Goal: Task Accomplishment & Management: Use online tool/utility

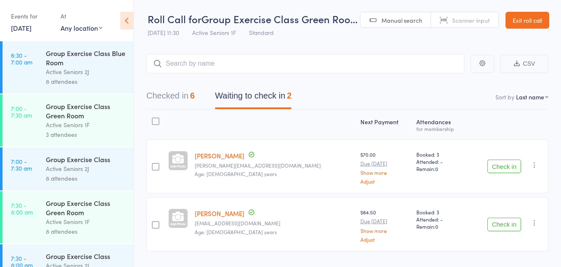
scroll to position [895, 0]
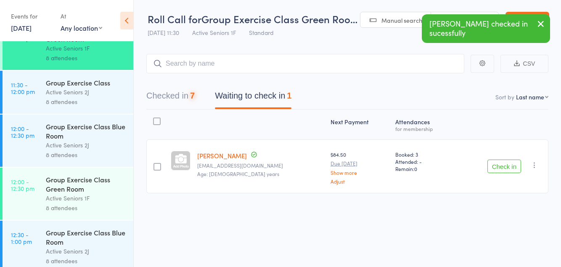
click at [514, 163] on button "Check in" at bounding box center [505, 165] width 34 height 13
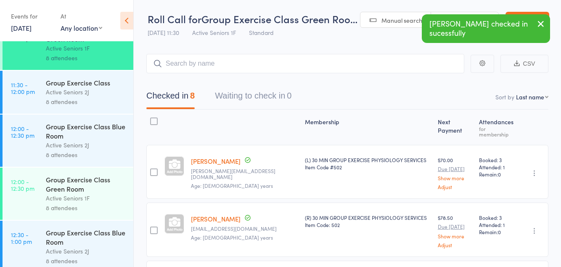
click at [87, 193] on div "Group Exercise Class Green Room" at bounding box center [86, 184] width 80 height 19
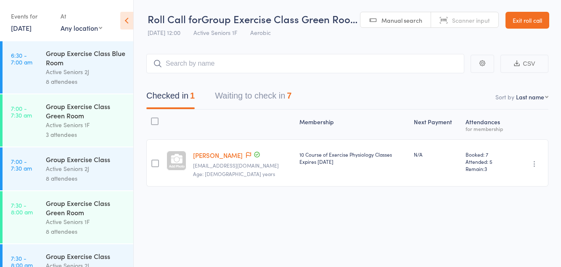
click at [274, 99] on button "Waiting to check in 7" at bounding box center [253, 98] width 77 height 22
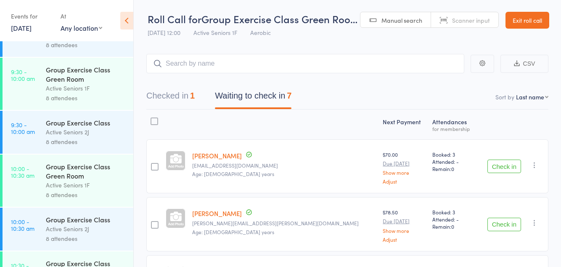
scroll to position [521, 0]
click at [510, 169] on button "Check in" at bounding box center [505, 165] width 34 height 13
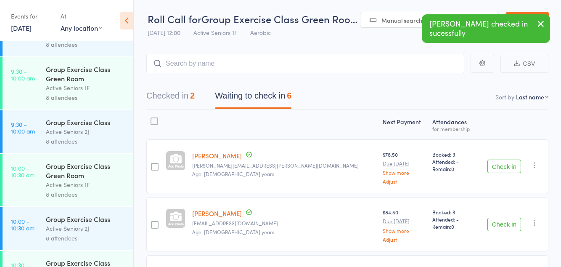
click at [509, 165] on button "Check in" at bounding box center [505, 165] width 34 height 13
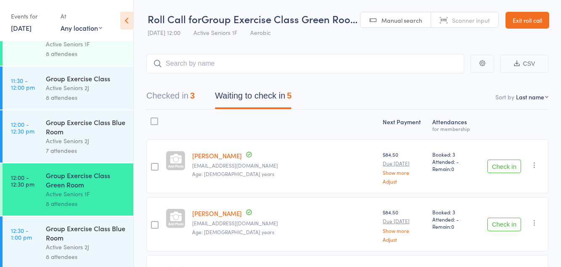
scroll to position [899, 0]
click at [539, 221] on icon "button" at bounding box center [535, 222] width 8 height 8
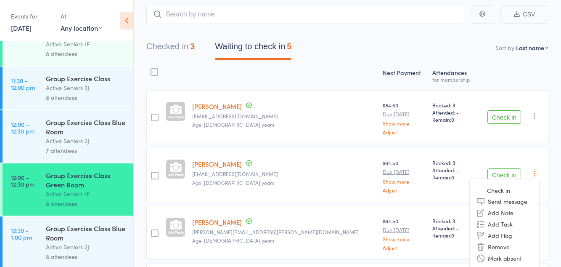
scroll to position [50, 0]
click at [507, 247] on li "Remove" at bounding box center [504, 245] width 69 height 11
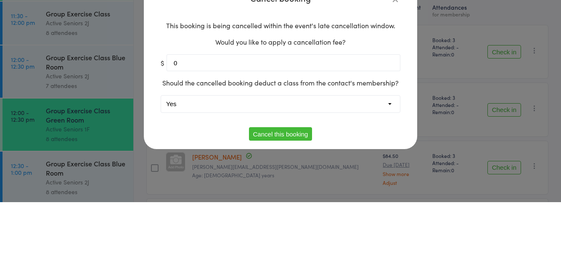
click at [249, 177] on select "Yes No" at bounding box center [280, 168] width 239 height 17
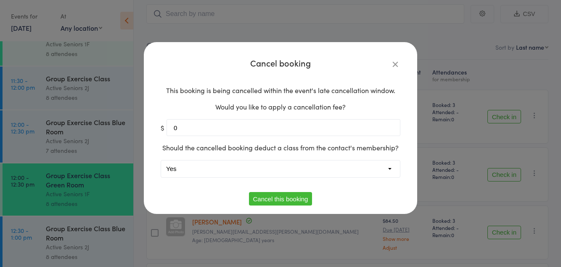
click at [247, 177] on select "Yes No" at bounding box center [280, 168] width 239 height 17
select select "1"
click at [294, 205] on button "Cancel this booking" at bounding box center [281, 198] width 64 height 13
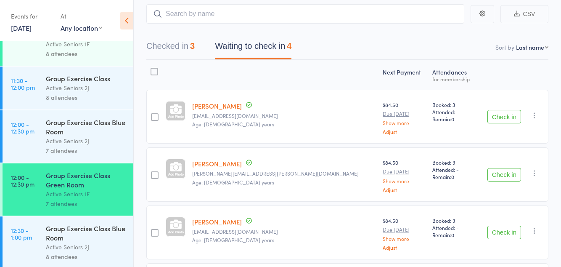
click at [80, 136] on div "Group Exercise Class Blue Room" at bounding box center [86, 126] width 80 height 19
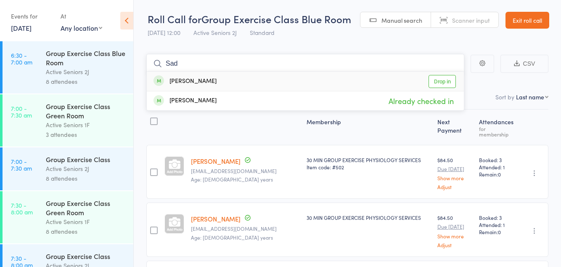
type input "Sad"
click at [446, 82] on link "Drop in" at bounding box center [442, 81] width 27 height 13
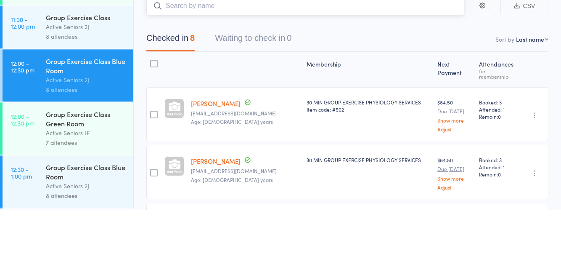
scroll to position [903, 0]
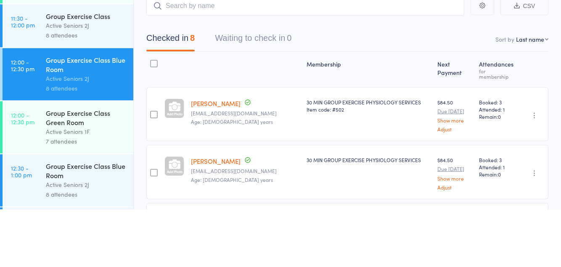
click at [81, 194] on div "Active Seniors 1F" at bounding box center [86, 189] width 80 height 10
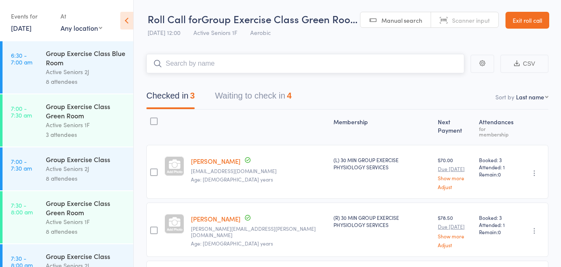
click at [270, 92] on button "Waiting to check in 4" at bounding box center [253, 98] width 77 height 22
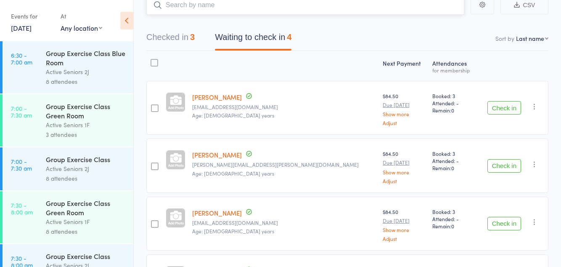
scroll to position [61, 0]
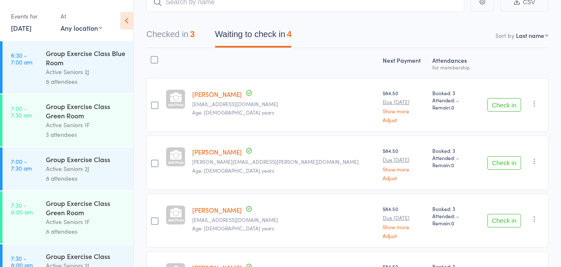
click at [505, 163] on button "Check in" at bounding box center [505, 162] width 34 height 13
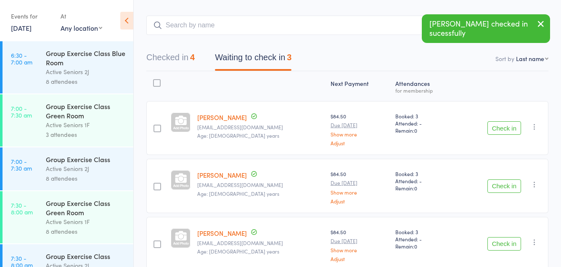
click at [503, 182] on button "Check in" at bounding box center [505, 185] width 34 height 13
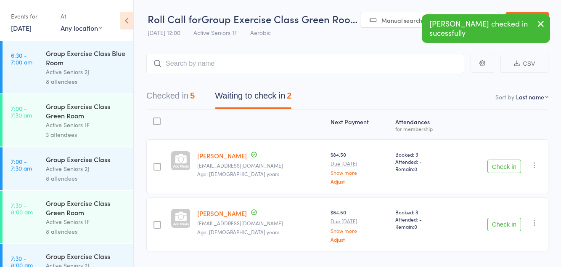
click at [501, 227] on button "Check in" at bounding box center [505, 224] width 34 height 13
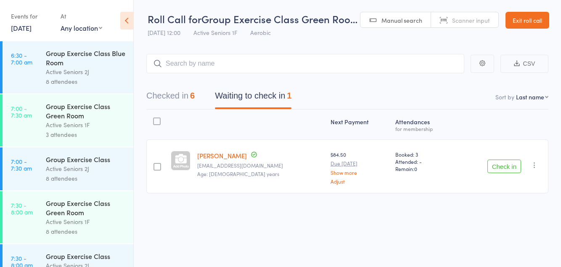
click at [533, 165] on icon "button" at bounding box center [535, 165] width 8 height 8
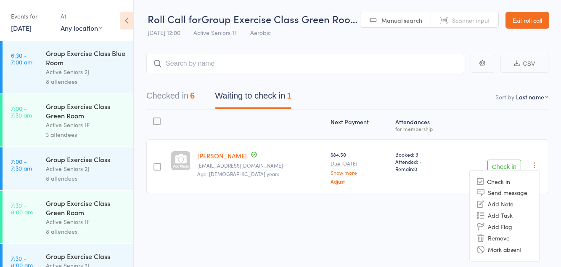
click at [510, 248] on li "Mark absent" at bounding box center [504, 249] width 69 height 11
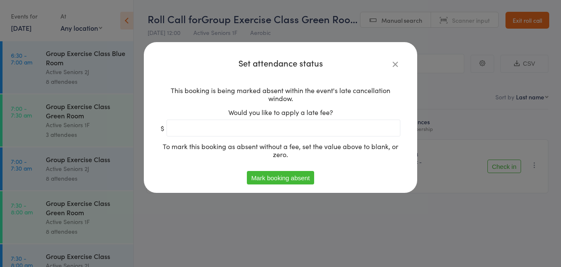
click at [297, 184] on button "Mark booking absent" at bounding box center [280, 177] width 67 height 13
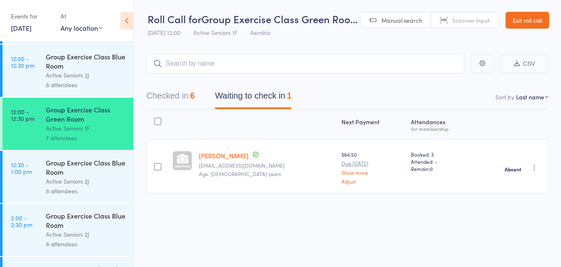
scroll to position [964, 0]
click at [529, 22] on link "Exit roll call" at bounding box center [528, 20] width 44 height 17
